Goal: Information Seeking & Learning: Check status

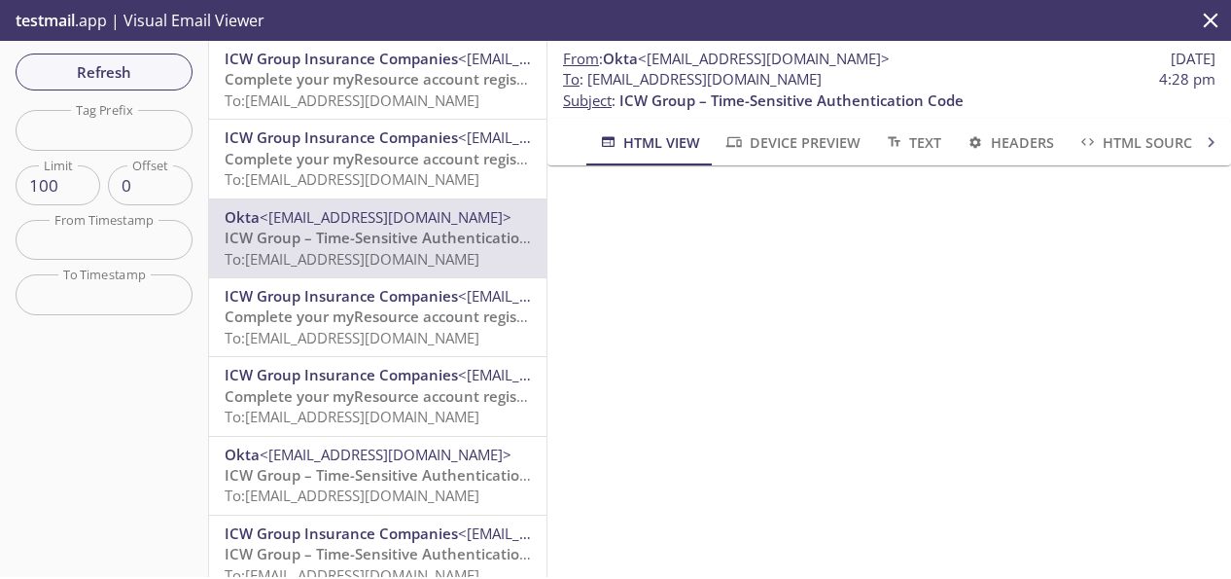
drag, startPoint x: 900, startPoint y: 79, endPoint x: 591, endPoint y: 80, distance: 308.3
click at [591, 80] on span "To : [EMAIL_ADDRESS][DOMAIN_NAME] 4:28 pm" at bounding box center [889, 79] width 653 height 20
copy span "[EMAIL_ADDRESS][DOMAIN_NAME]"
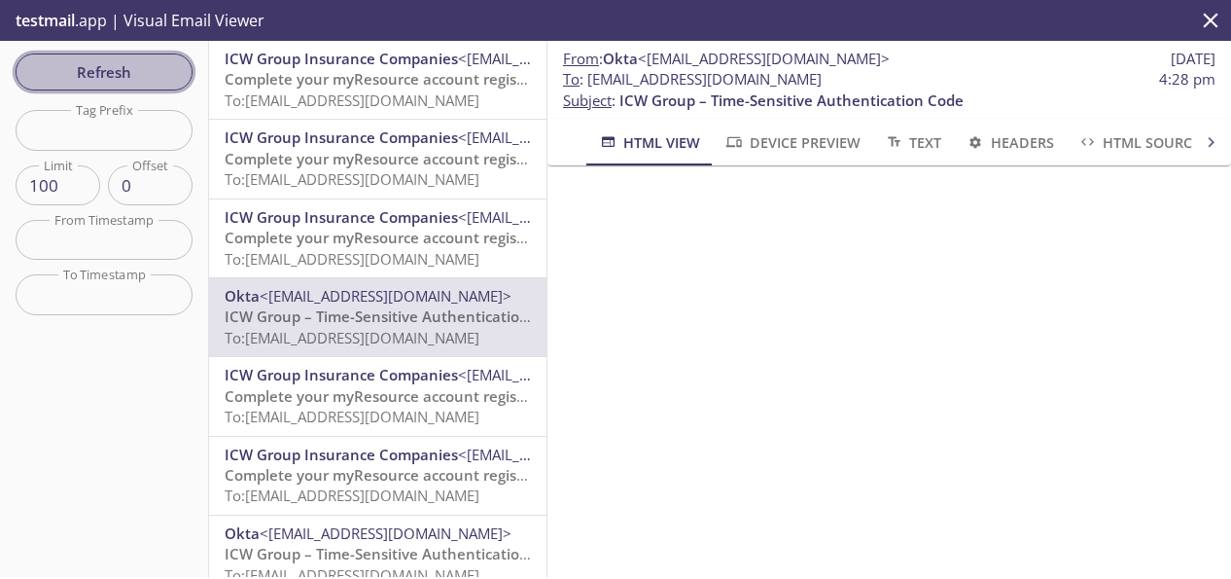
click at [109, 67] on span "Refresh" at bounding box center [104, 71] width 146 height 25
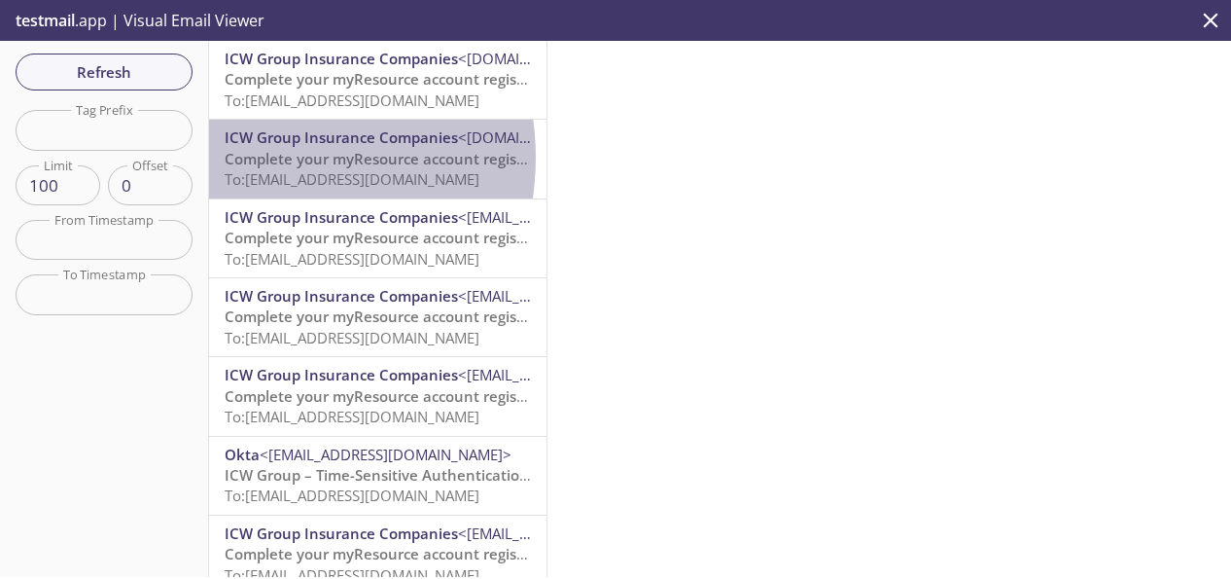
click at [253, 158] on span "Complete your myResource account registration" at bounding box center [395, 158] width 340 height 19
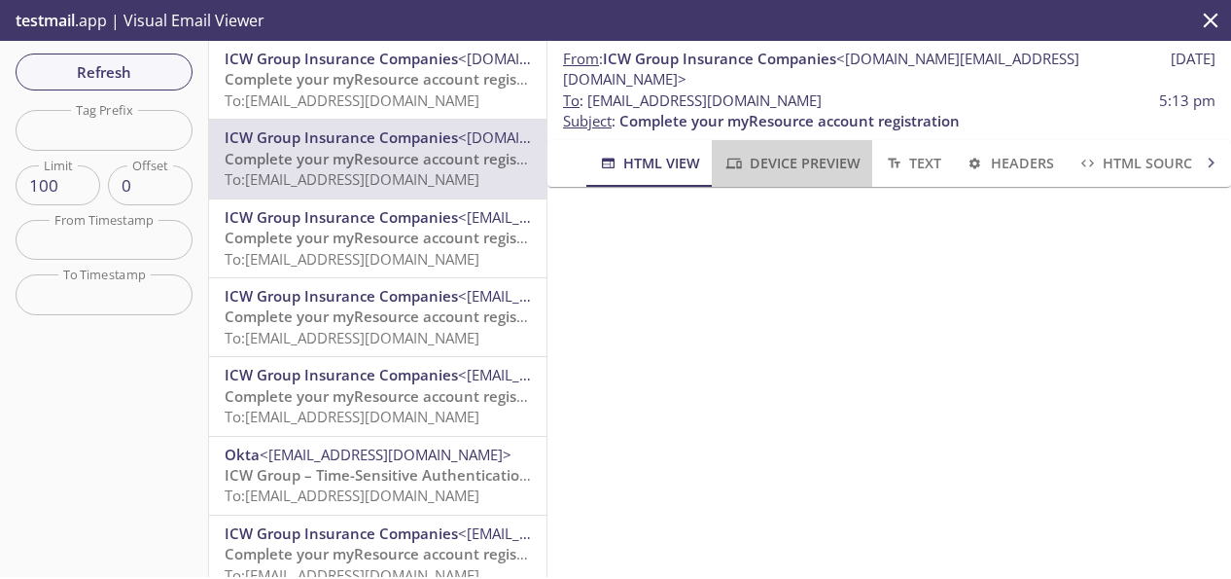
click at [800, 151] on span "Device Preview" at bounding box center [792, 163] width 136 height 24
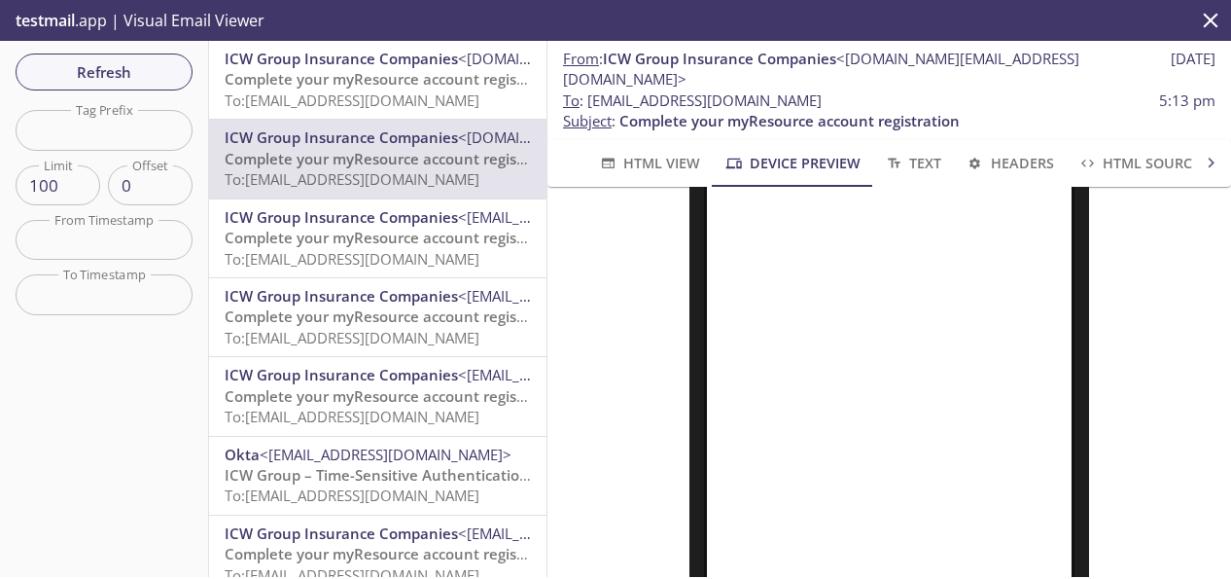
scroll to position [195, 0]
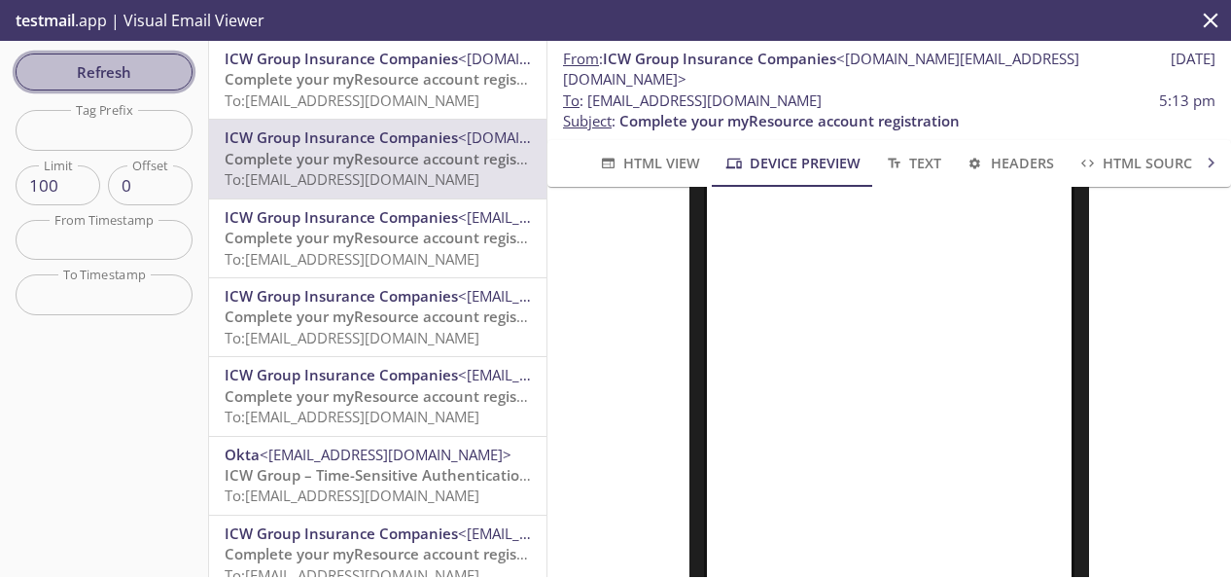
click at [120, 64] on span "Refresh" at bounding box center [104, 71] width 146 height 25
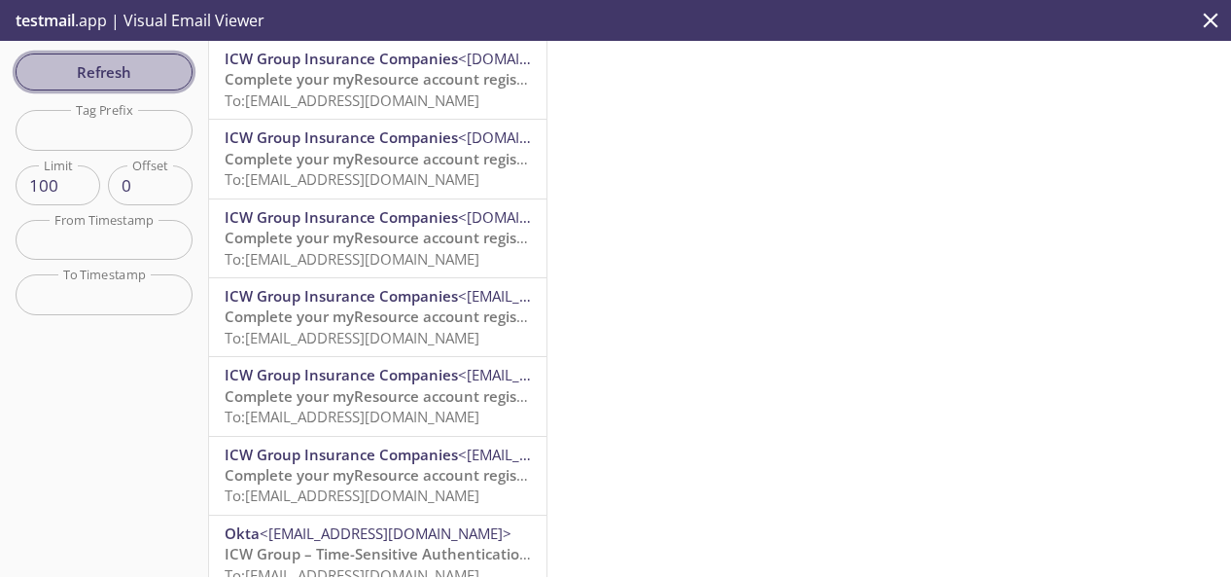
click at [120, 64] on span "Refresh" at bounding box center [104, 71] width 146 height 25
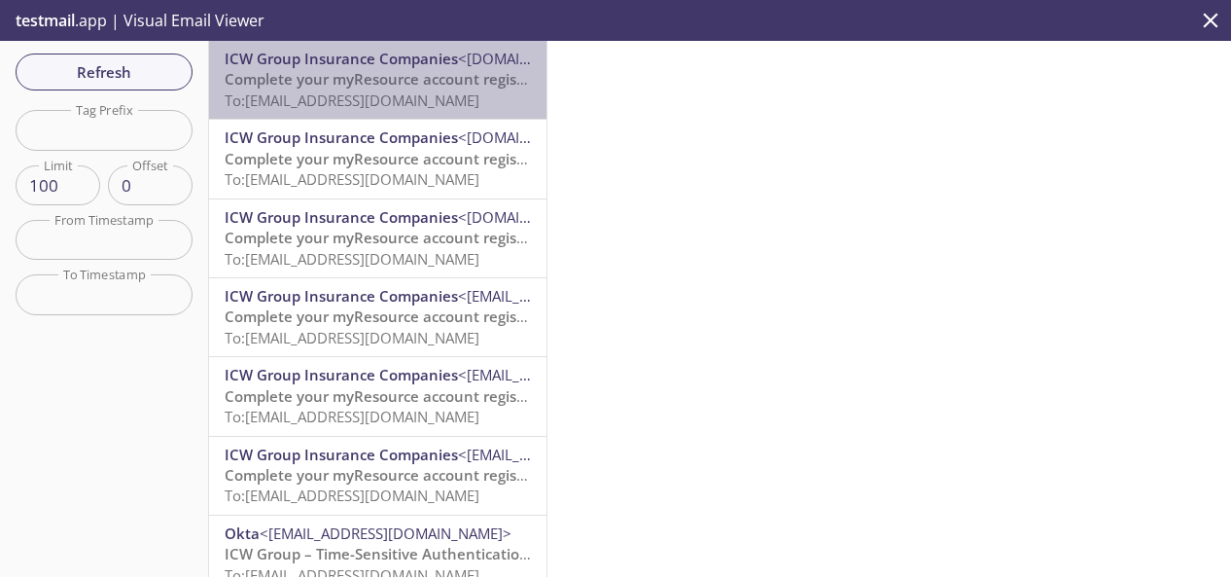
click at [378, 93] on span "To: [EMAIL_ADDRESS][DOMAIN_NAME]" at bounding box center [352, 99] width 255 height 19
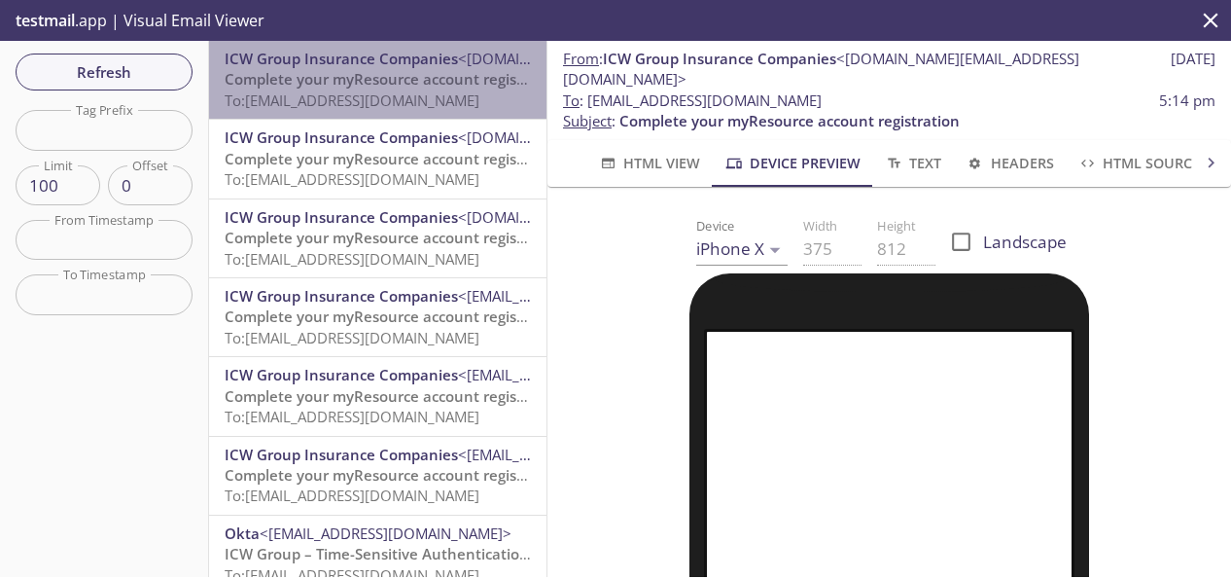
click at [378, 93] on span "To: [EMAIL_ADDRESS][DOMAIN_NAME]" at bounding box center [352, 99] width 255 height 19
click at [405, 75] on span "Complete your myResource account registration" at bounding box center [395, 78] width 340 height 19
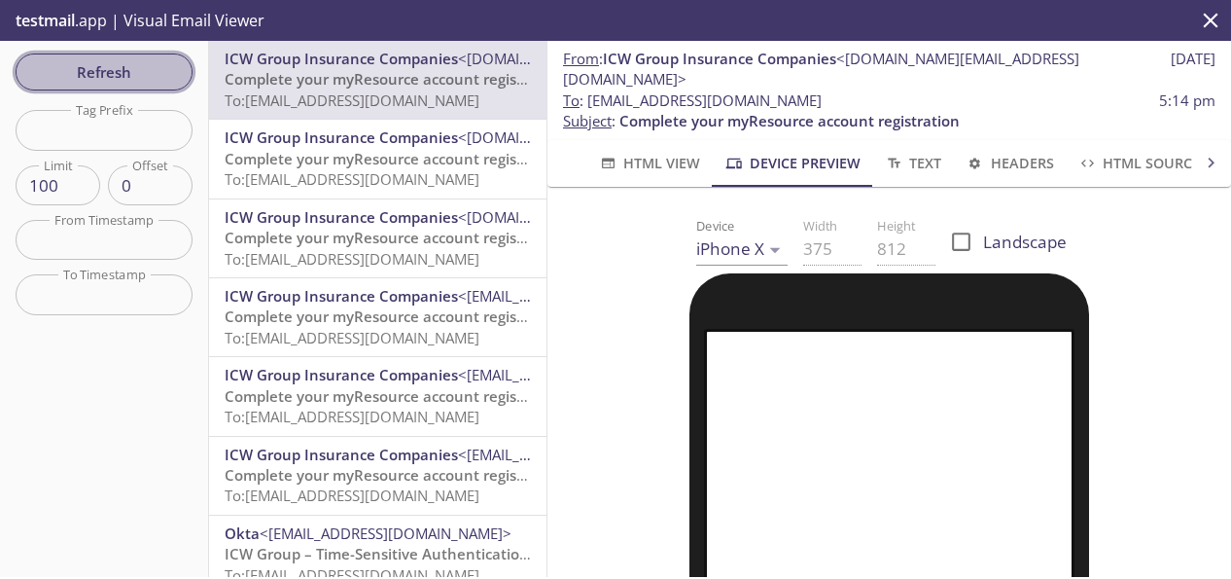
click at [105, 76] on span "Refresh" at bounding box center [104, 71] width 146 height 25
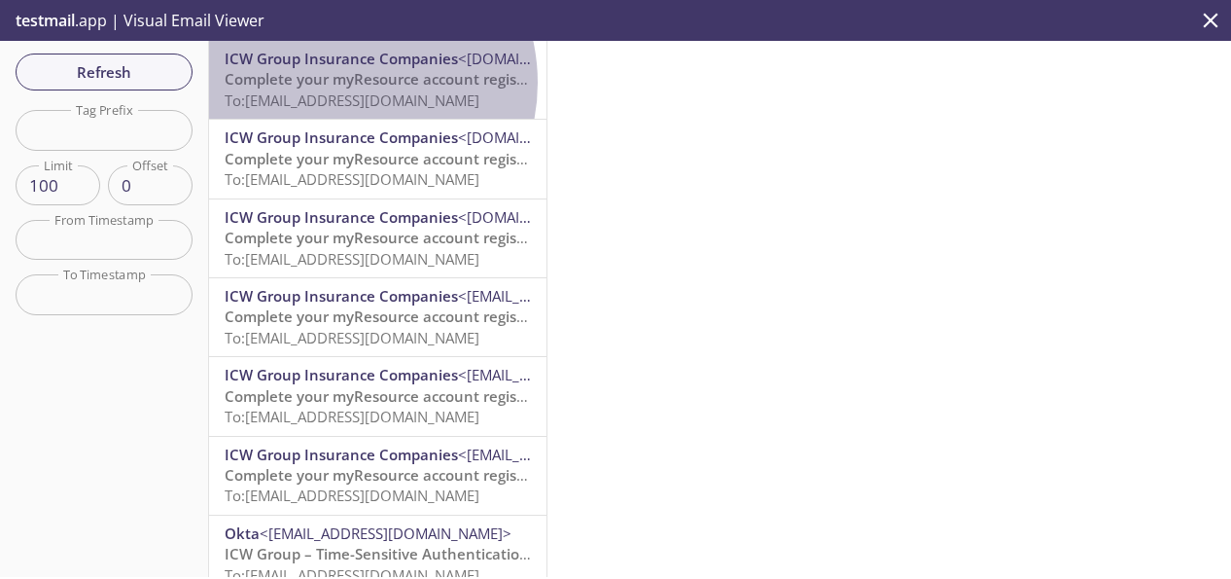
click at [341, 83] on span "Complete your myResource account registration" at bounding box center [395, 78] width 340 height 19
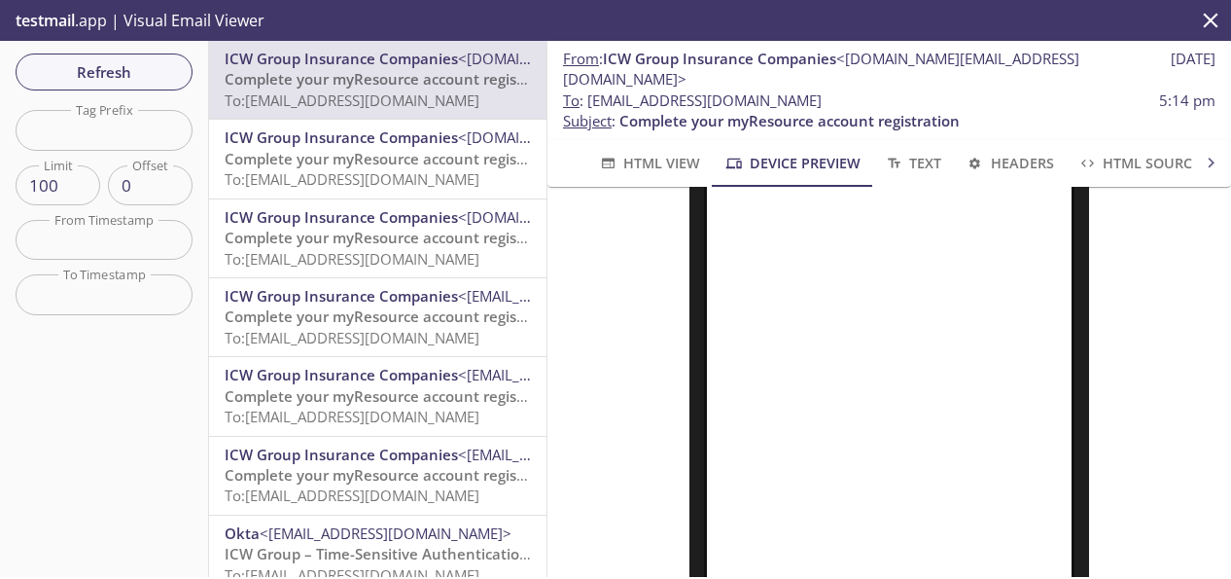
scroll to position [292, 0]
drag, startPoint x: 835, startPoint y: 77, endPoint x: 591, endPoint y: 75, distance: 243.2
click at [591, 90] on span "To : [EMAIL_ADDRESS][DOMAIN_NAME] 5:14 pm" at bounding box center [889, 100] width 653 height 20
click at [49, 80] on span "Refresh" at bounding box center [104, 71] width 146 height 25
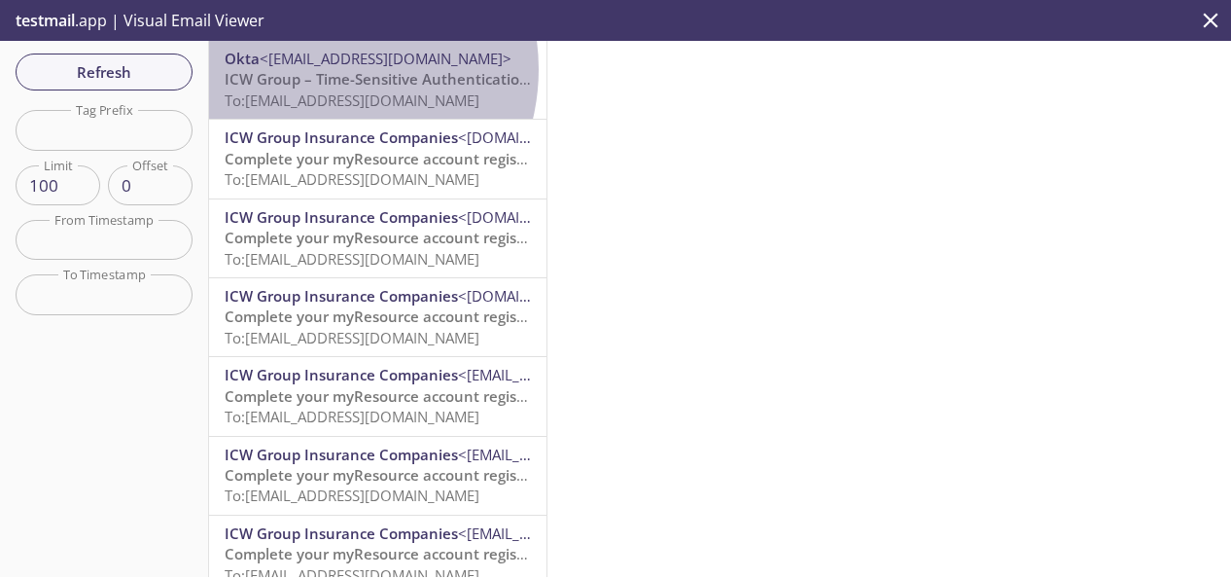
click at [321, 69] on span "ICW Group – Time-Sensitive Authentication Code" at bounding box center [397, 78] width 344 height 19
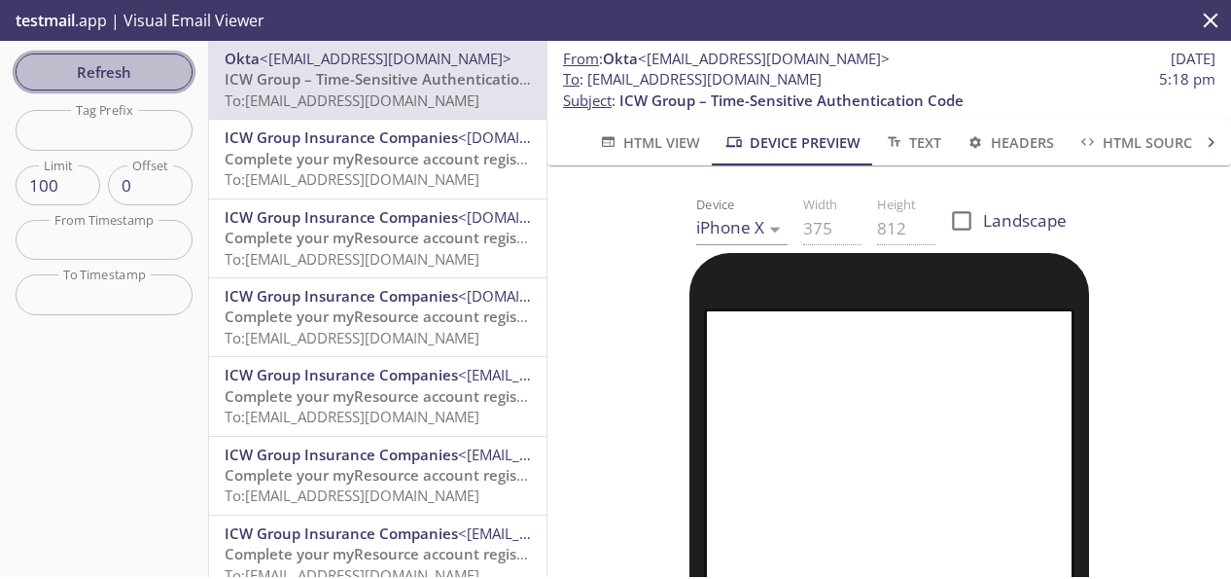
click at [118, 67] on span "Refresh" at bounding box center [104, 71] width 146 height 25
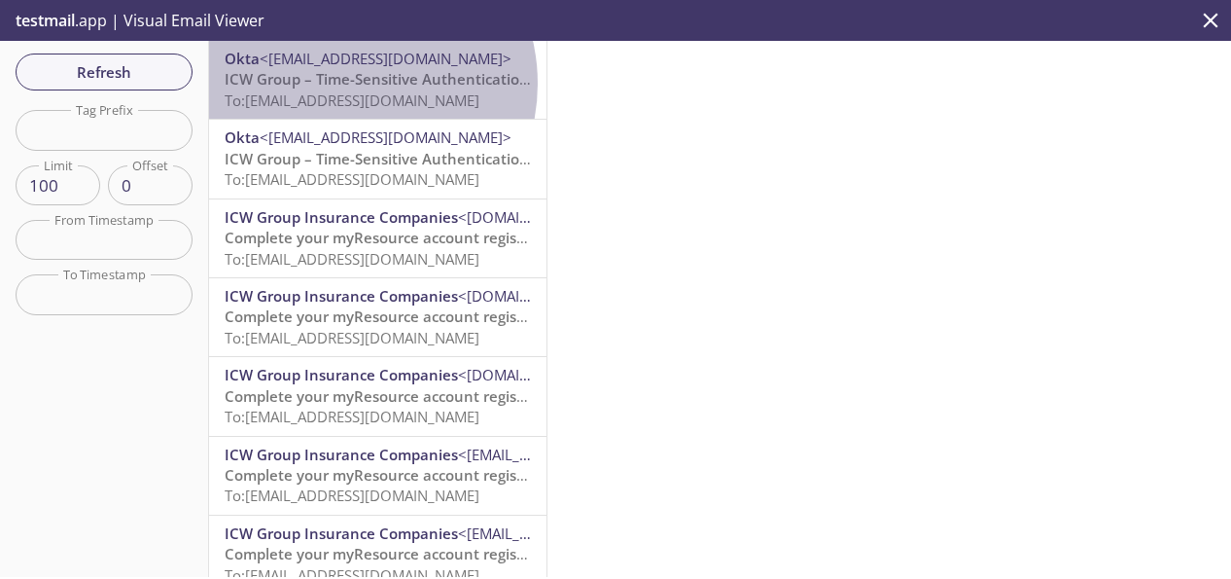
click at [344, 84] on span "ICW Group – Time-Sensitive Authentication Code" at bounding box center [397, 78] width 344 height 19
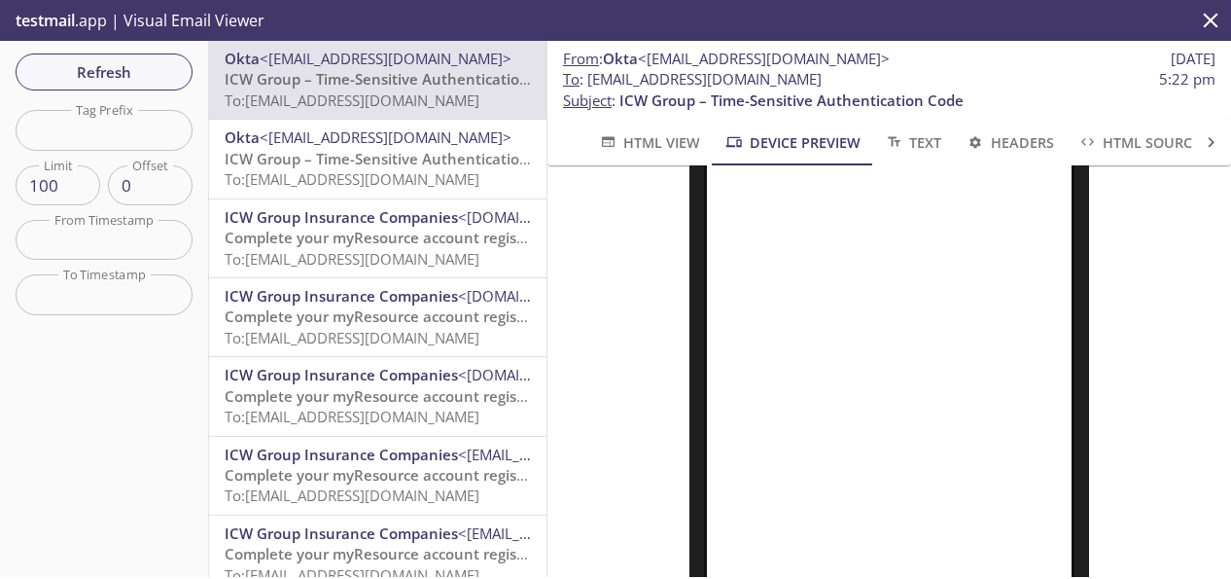
scroll to position [195, 0]
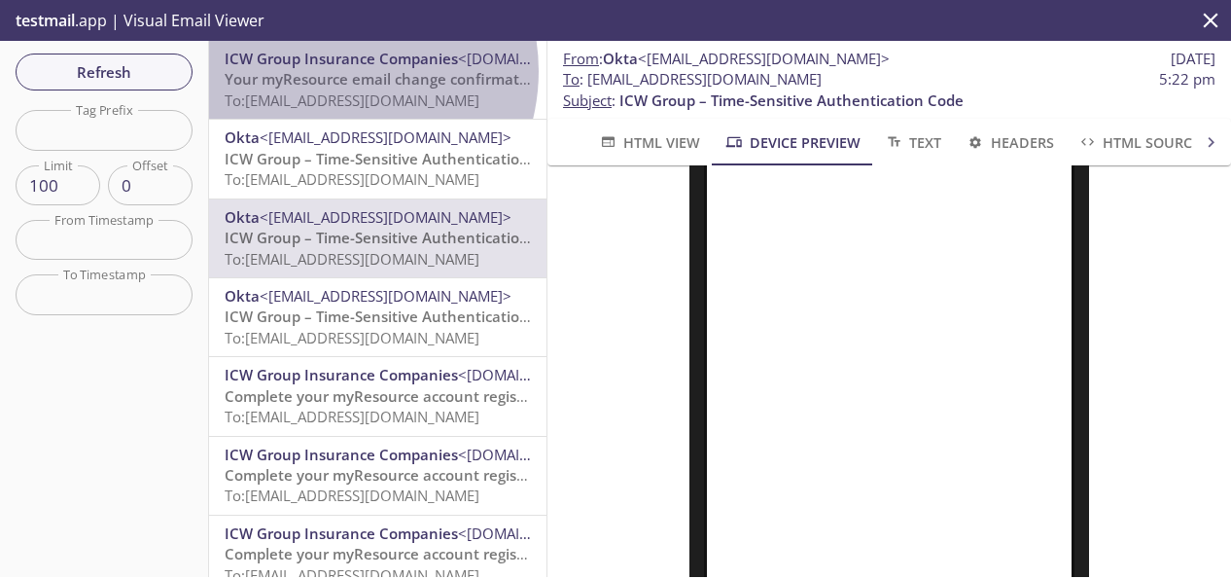
click at [335, 71] on span "Your myResource email change confirmation" at bounding box center [383, 78] width 317 height 19
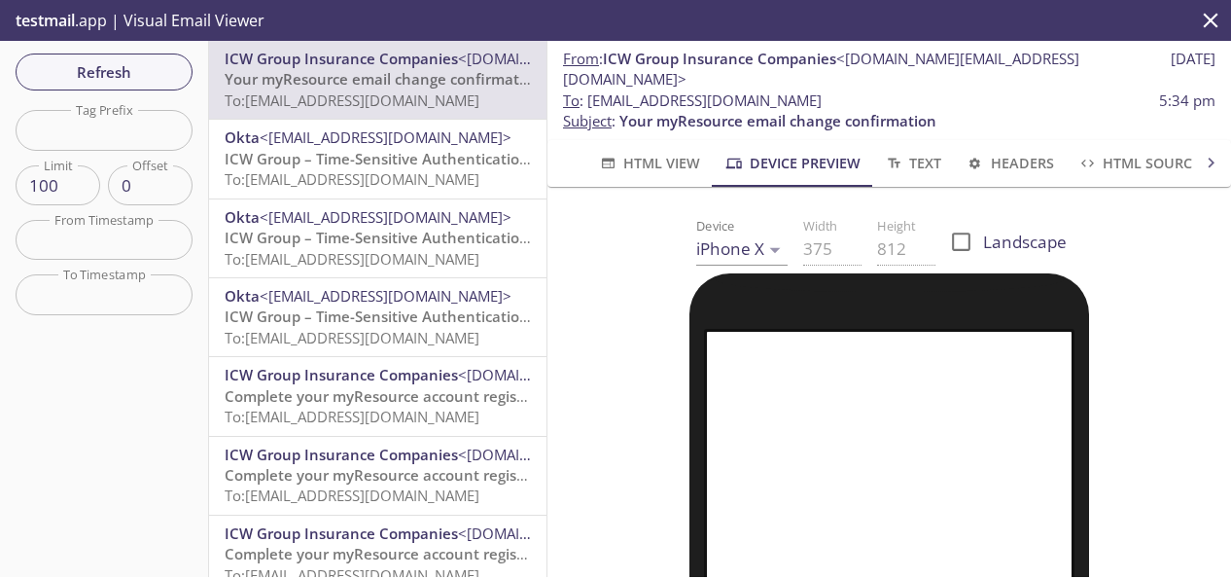
drag, startPoint x: 941, startPoint y: 83, endPoint x: 590, endPoint y: 81, distance: 350.2
click at [590, 90] on span "To : [EMAIL_ADDRESS][DOMAIN_NAME] 5:34 pm" at bounding box center [889, 100] width 653 height 20
copy span "[EMAIL_ADDRESS][DOMAIN_NAME]"
click at [955, 90] on span "To : [EMAIL_ADDRESS][DOMAIN_NAME] 5:34 pm" at bounding box center [889, 100] width 653 height 20
drag, startPoint x: 955, startPoint y: 83, endPoint x: 593, endPoint y: 82, distance: 361.8
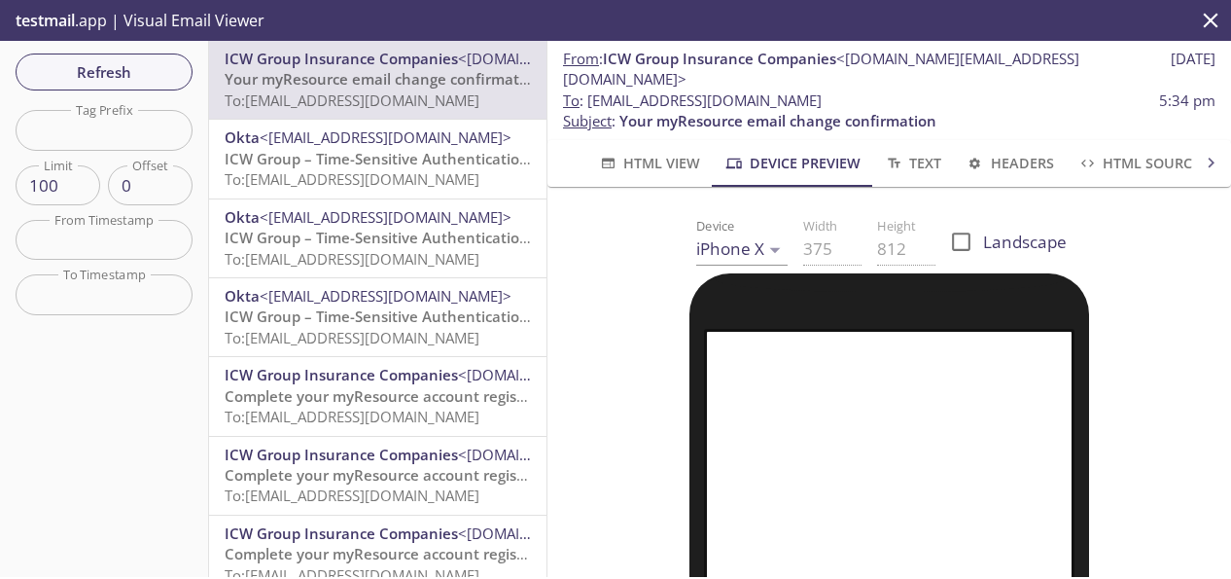
click at [593, 90] on span "To : [EMAIL_ADDRESS][DOMAIN_NAME] 5:34 pm" at bounding box center [889, 100] width 653 height 20
copy span "[EMAIL_ADDRESS][DOMAIN_NAME]"
